Goal: Transaction & Acquisition: Subscribe to service/newsletter

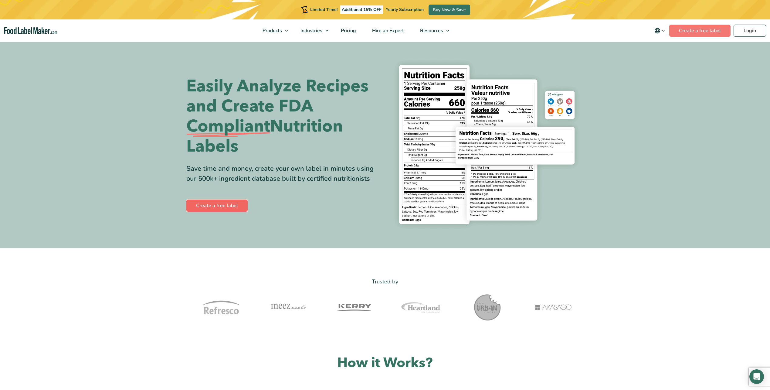
click at [234, 204] on link "Create a free label" at bounding box center [216, 205] width 61 height 12
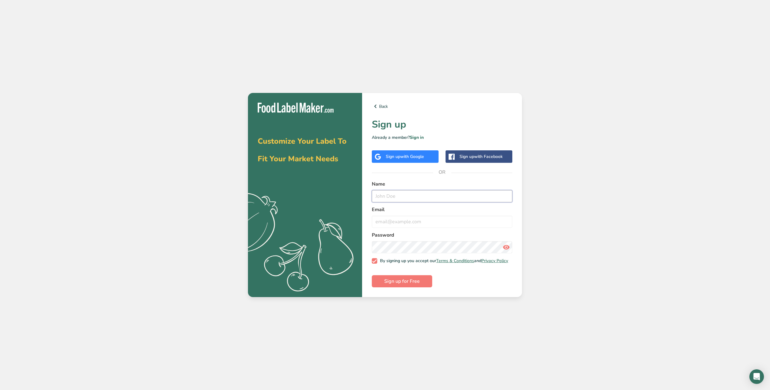
click at [411, 197] on input "text" at bounding box center [442, 196] width 141 height 12
type input "Andrea N Armstrong"
type input "aarmstrong@iuhealth.org"
click at [412, 287] on button "Sign up for Free" at bounding box center [402, 281] width 60 height 12
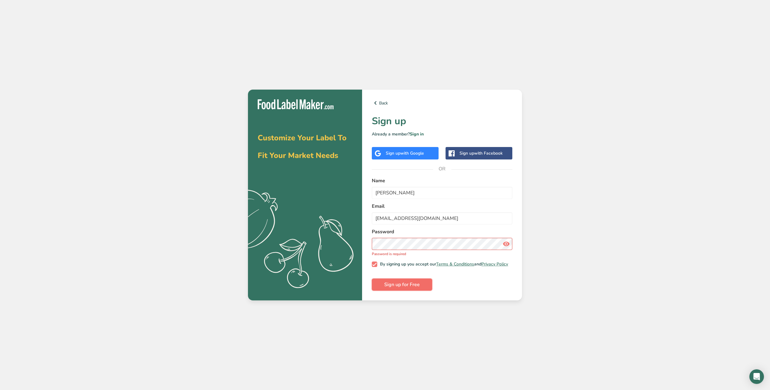
click at [412, 287] on span "Sign up for Free" at bounding box center [402, 284] width 36 height 7
